Goal: Information Seeking & Learning: Learn about a topic

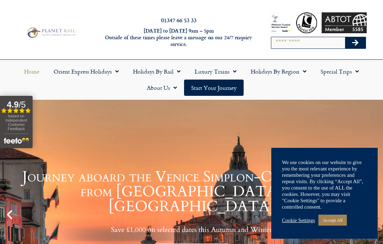
click at [340, 216] on link "Accept All" at bounding box center [332, 220] width 28 height 11
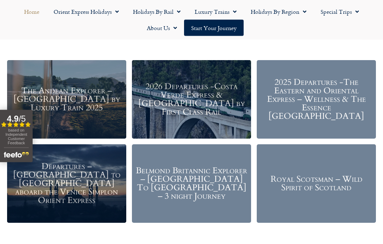
scroll to position [810, 0]
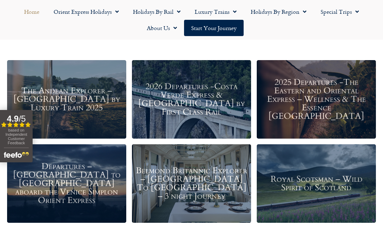
click at [228, 188] on h3 "Belmond Britannic Explorer – London To The Lake District – 3 night Journey" at bounding box center [191, 184] width 112 height 34
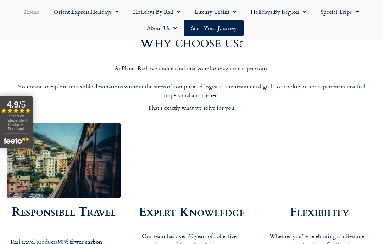
scroll to position [1018, 0]
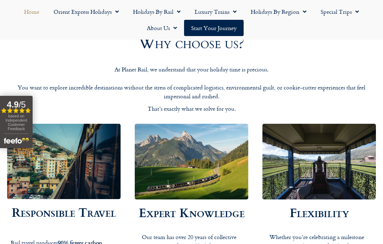
click at [115, 12] on span "Menu" at bounding box center [115, 11] width 7 height 13
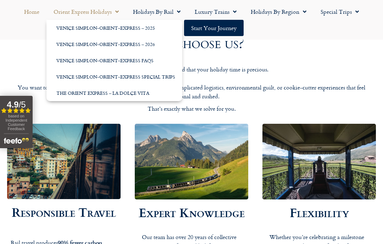
click at [115, 46] on link "Venice Simplon-Orient-Express – 2026" at bounding box center [114, 44] width 136 height 16
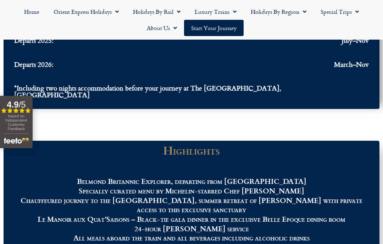
scroll to position [732, 0]
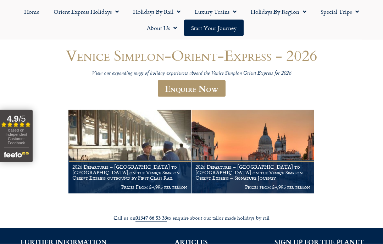
scroll to position [67, 0]
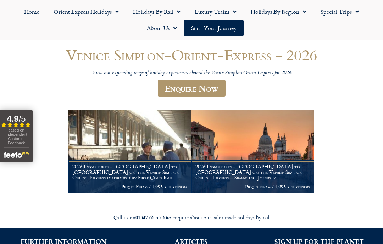
click at [159, 170] on h1 "2026 Departures – Venice to London on the Venice Simplon Orient Express outboun…" at bounding box center [129, 172] width 115 height 17
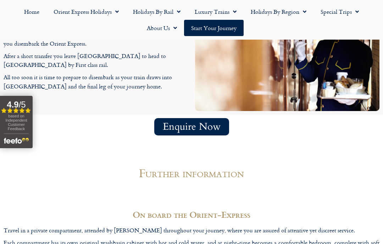
scroll to position [1964, 0]
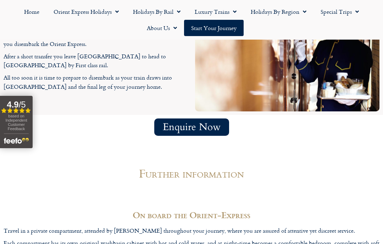
click at [176, 13] on span "Menu" at bounding box center [176, 11] width 7 height 13
